Goal: Find contact information: Find contact information

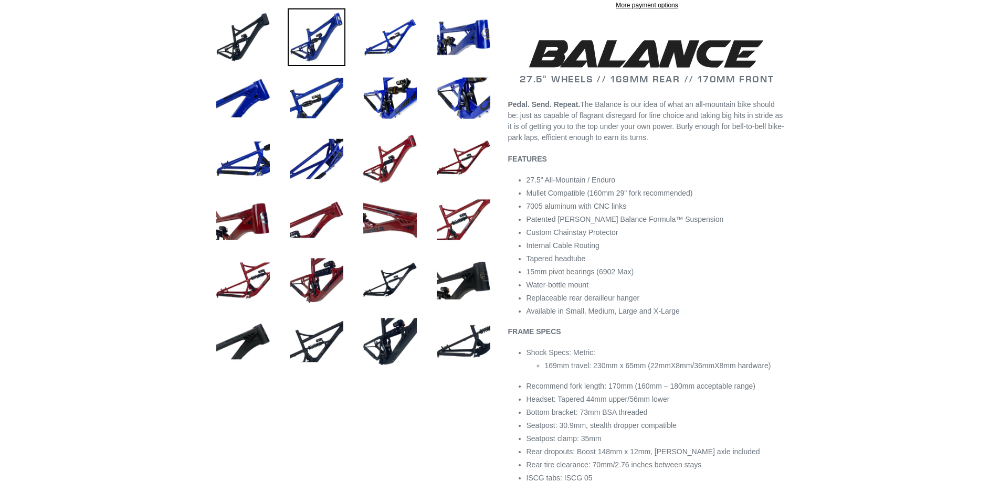
scroll to position [525, 0]
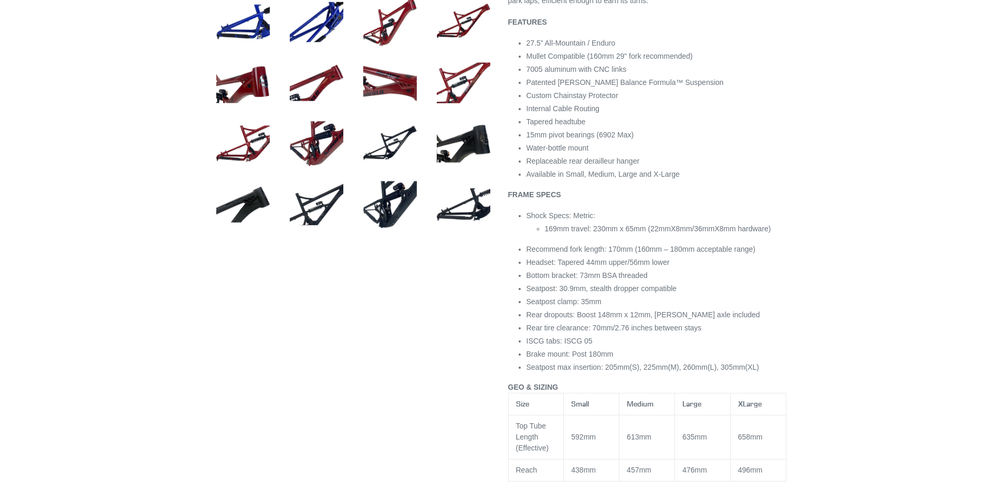
select select "highest-rating"
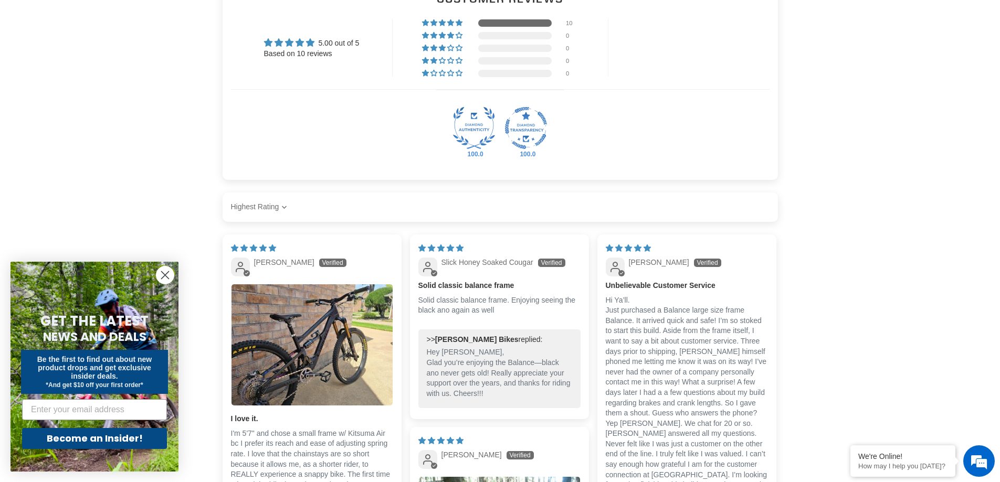
scroll to position [1889, 0]
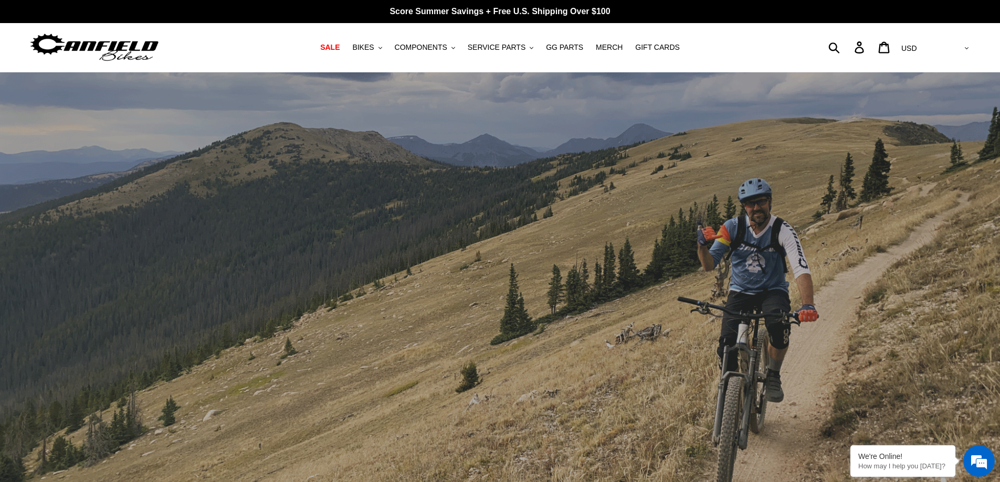
click at [963, 49] on select "AED AFN ALL AMD ANG AUD AWG AZN BAM BBD BDT BGN BIF BND BOB BSD BWP BZD CAD CDF…" at bounding box center [934, 48] width 74 height 19
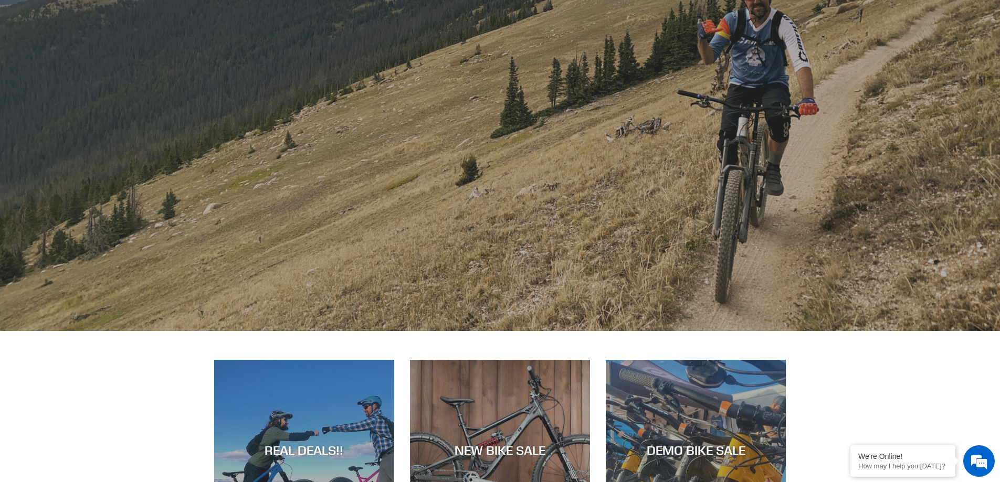
scroll to position [420, 0]
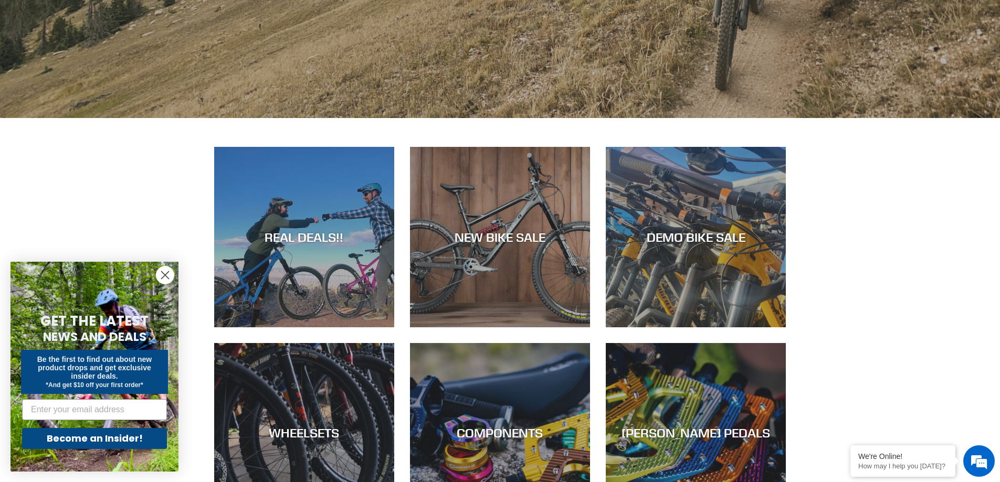
click at [161, 274] on circle "Close dialog" at bounding box center [164, 275] width 17 height 17
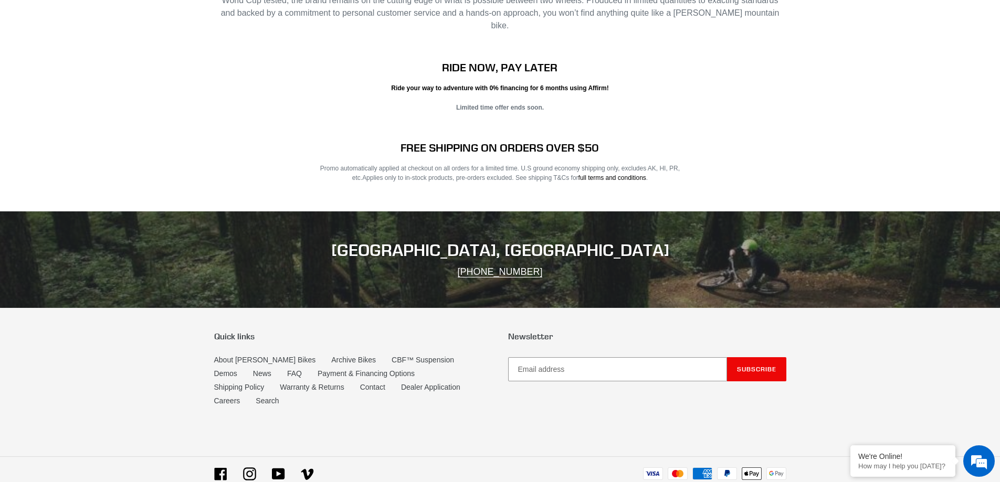
scroll to position [2112, 0]
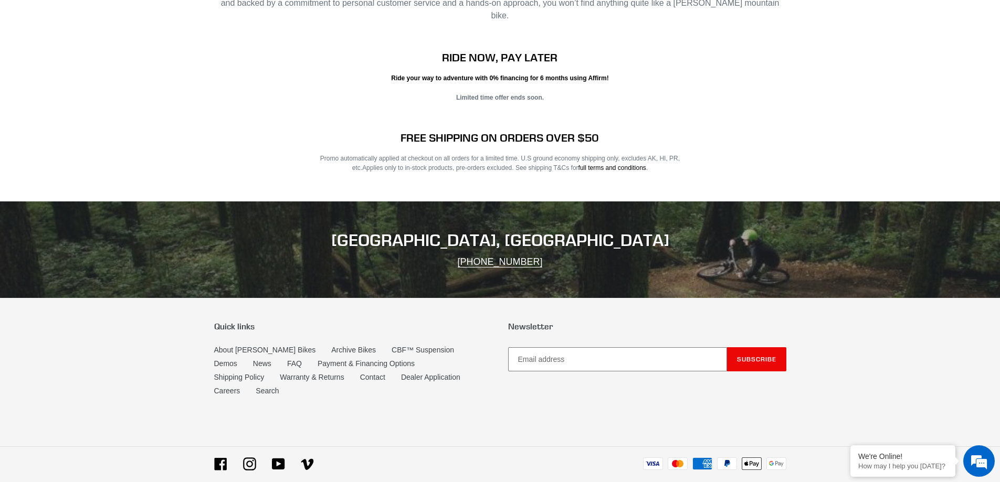
click at [590, 347] on input "Email address" at bounding box center [617, 359] width 219 height 24
click at [360, 373] on link "Contact" at bounding box center [372, 377] width 25 height 9
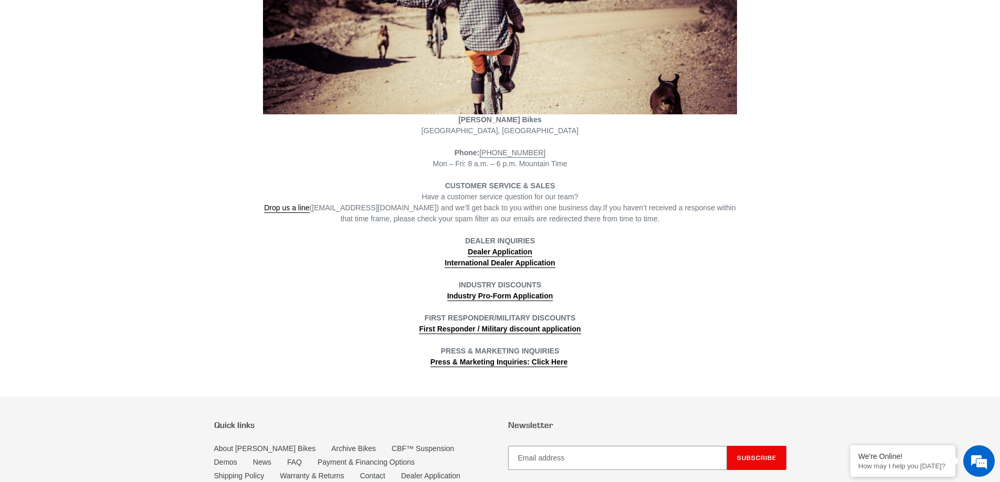
scroll to position [210, 0]
click at [305, 205] on link "Drop us a line" at bounding box center [286, 207] width 45 height 9
drag, startPoint x: 397, startPoint y: 209, endPoint x: 320, endPoint y: 208, distance: 77.1
click at [320, 208] on span "Drop us a line (info@canfieldbikes.com) and we’ll get back to you within one bu…" at bounding box center [433, 207] width 339 height 9
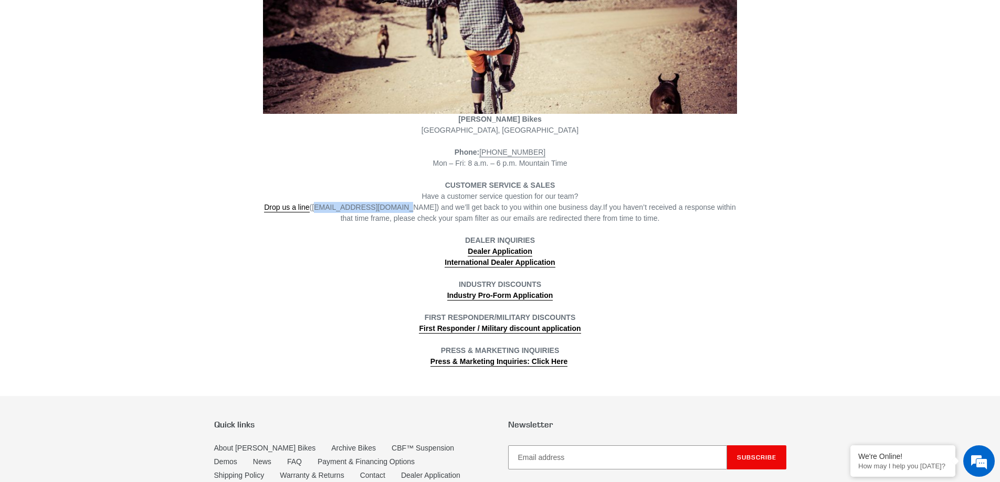
copy span "info@canfieldbikes.com"
